Goal: Task Accomplishment & Management: Complete application form

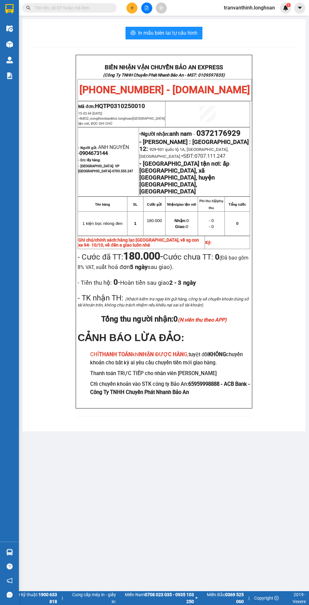
click at [78, 8] on input "text" at bounding box center [72, 7] width 74 height 7
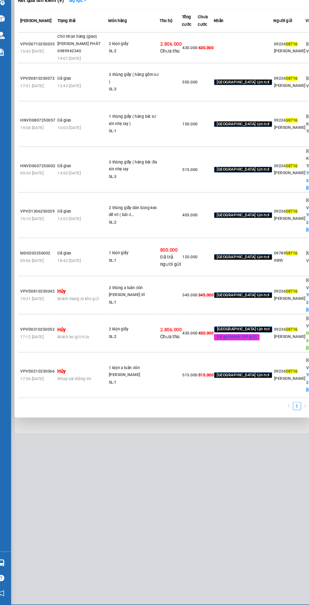
scroll to position [0, 1]
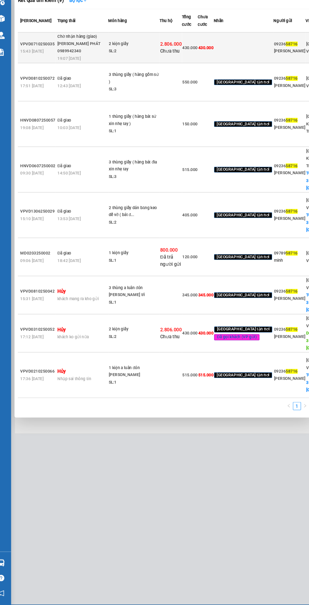
type input "58716"
click at [112, 78] on div "SL: 2" at bounding box center [133, 75] width 47 height 7
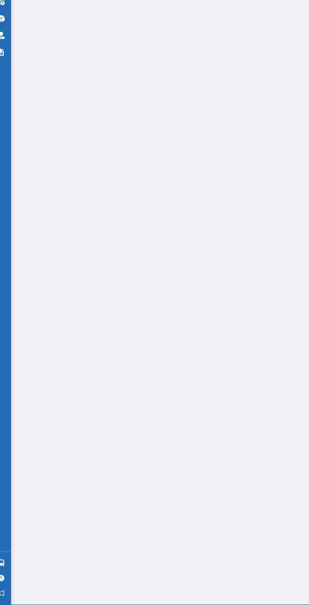
type input "0923658716"
type input "[PERSON_NAME]"
type input "0916856022"
type input "kỳ duyên"
checkbox input "true"
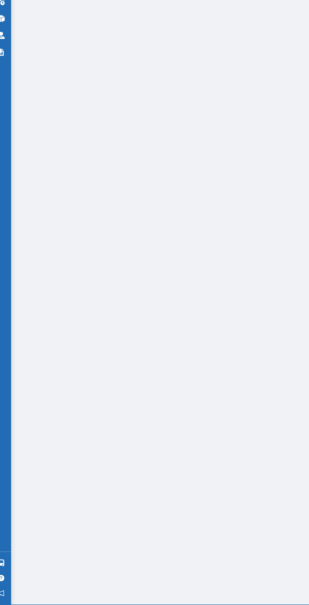
type input "1045 khu 4 xã [GEOGRAPHIC_DATA]"
type input "430.000"
